Goal: Use online tool/utility: Utilize a website feature to perform a specific function

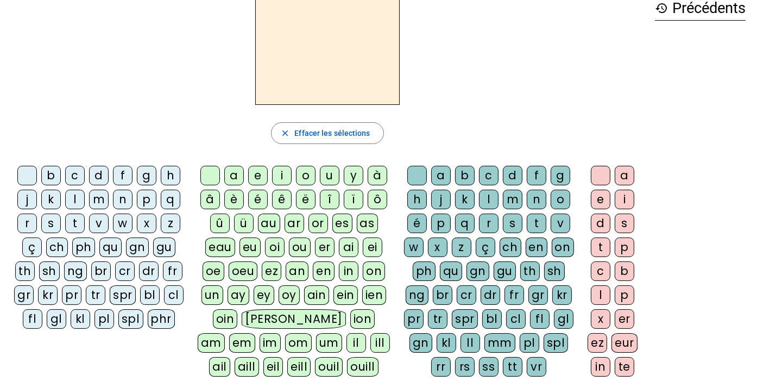
scroll to position [62, 0]
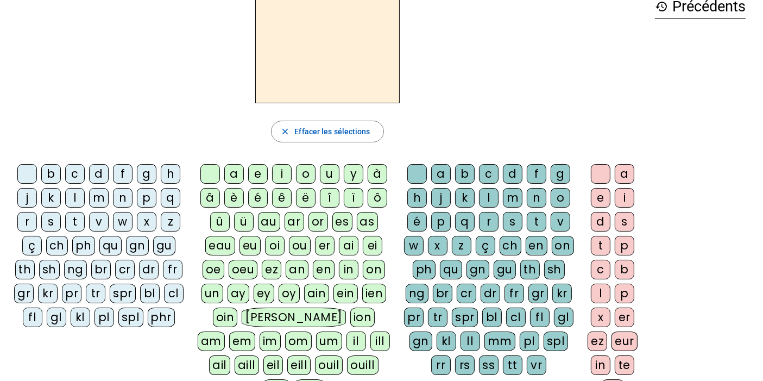
click at [123, 198] on div "n" at bounding box center [123, 198] width 20 height 20
click at [308, 168] on div "o" at bounding box center [306, 174] width 20 height 20
click at [542, 224] on div "t" at bounding box center [537, 222] width 20 height 20
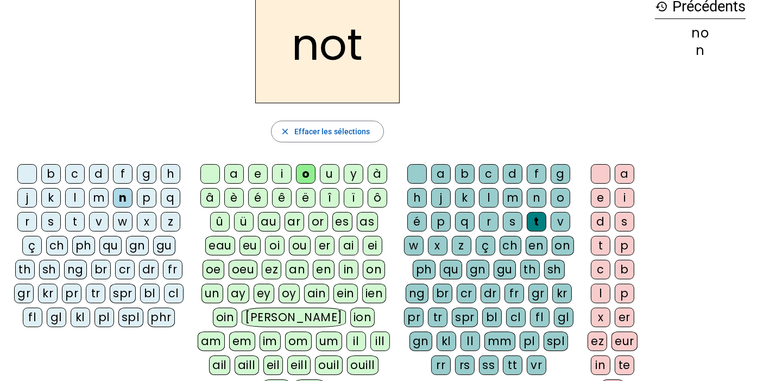
click at [602, 197] on div "e" at bounding box center [601, 198] width 20 height 20
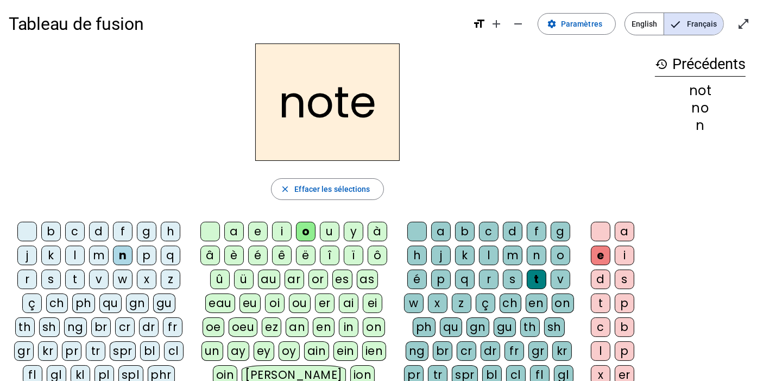
scroll to position [3, 0]
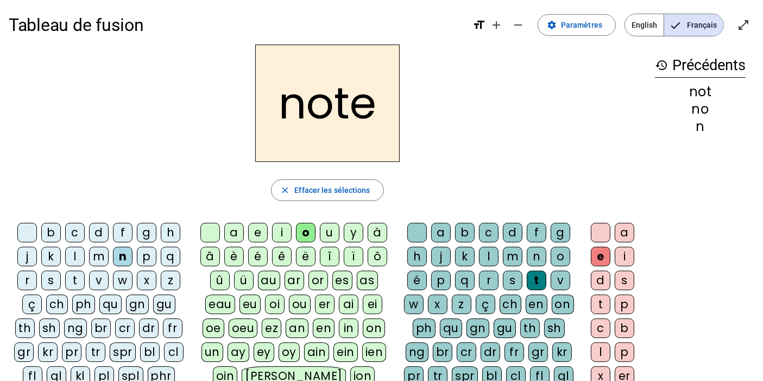
click at [98, 275] on div "v" at bounding box center [99, 281] width 20 height 20
click at [281, 234] on div "i" at bounding box center [282, 233] width 20 height 20
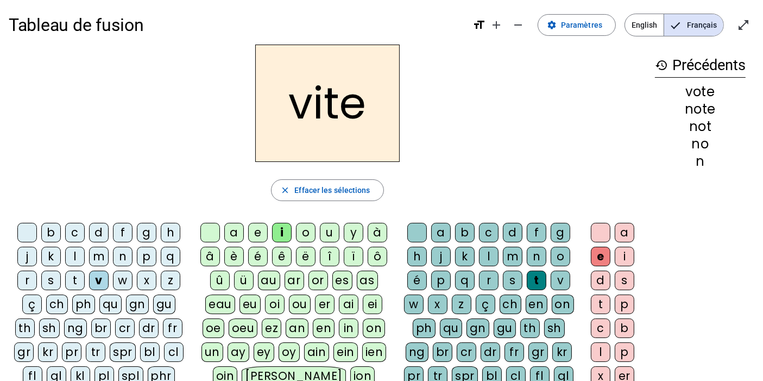
click at [519, 232] on div "d" at bounding box center [513, 233] width 20 height 20
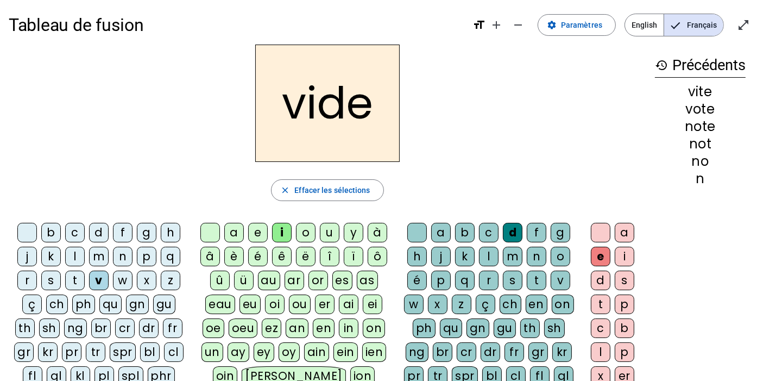
click at [27, 279] on div "r" at bounding box center [27, 281] width 20 height 20
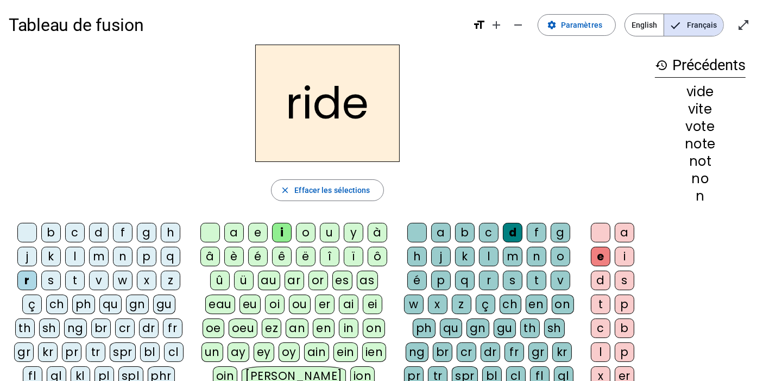
click at [326, 227] on div "u" at bounding box center [330, 233] width 20 height 20
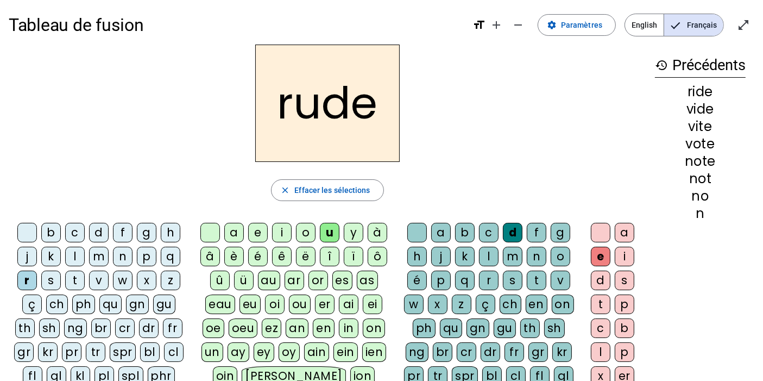
click at [519, 278] on div "s" at bounding box center [513, 281] width 20 height 20
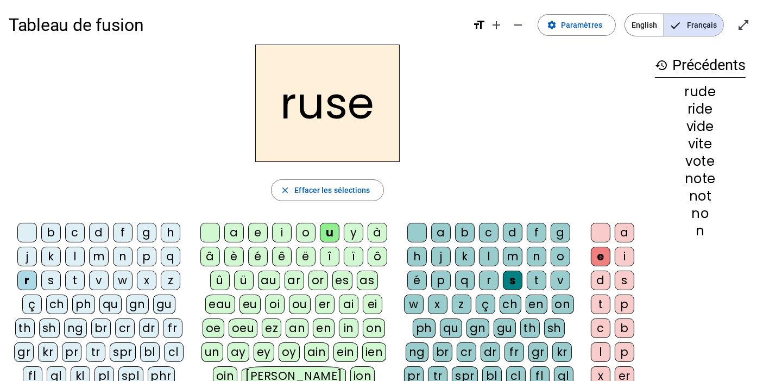
click at [104, 258] on div "m" at bounding box center [99, 257] width 20 height 20
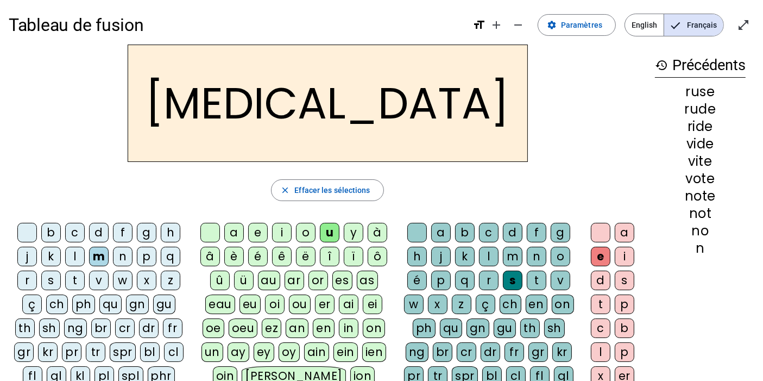
click at [54, 228] on div "b" at bounding box center [51, 233] width 20 height 20
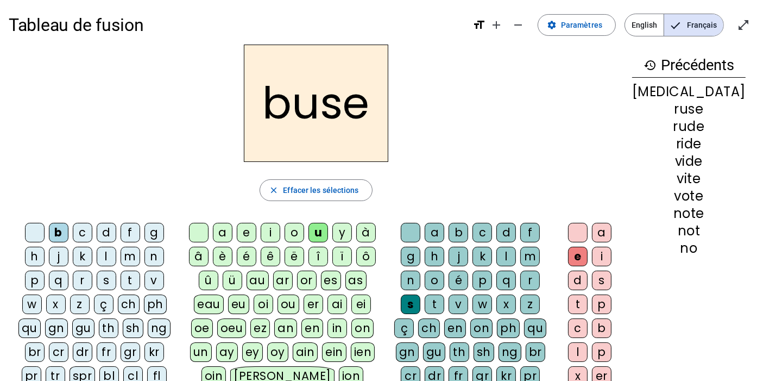
click at [280, 232] on div "i" at bounding box center [271, 233] width 20 height 20
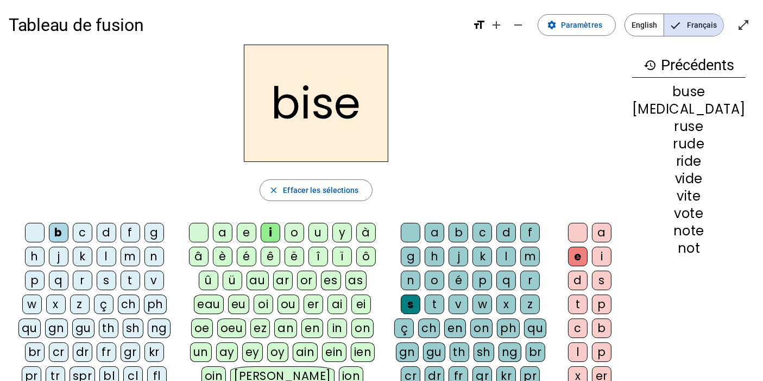
click at [233, 230] on div "a" at bounding box center [223, 233] width 20 height 20
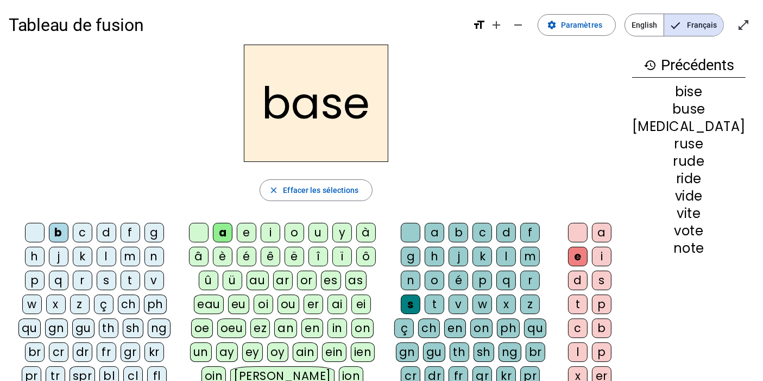
click at [588, 229] on div at bounding box center [578, 233] width 20 height 20
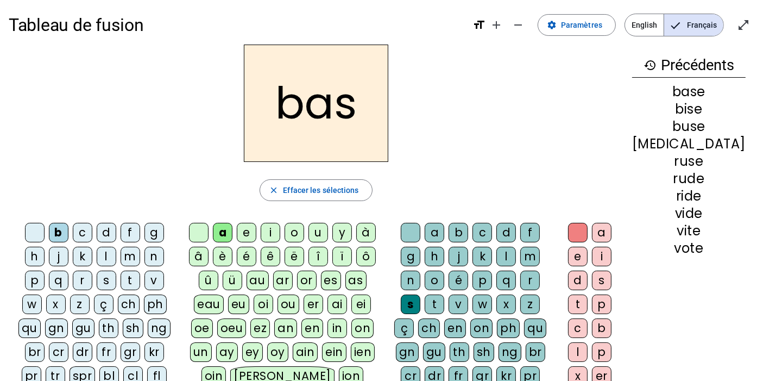
click at [45, 271] on div "p" at bounding box center [35, 281] width 20 height 20
